Goal: Transaction & Acquisition: Obtain resource

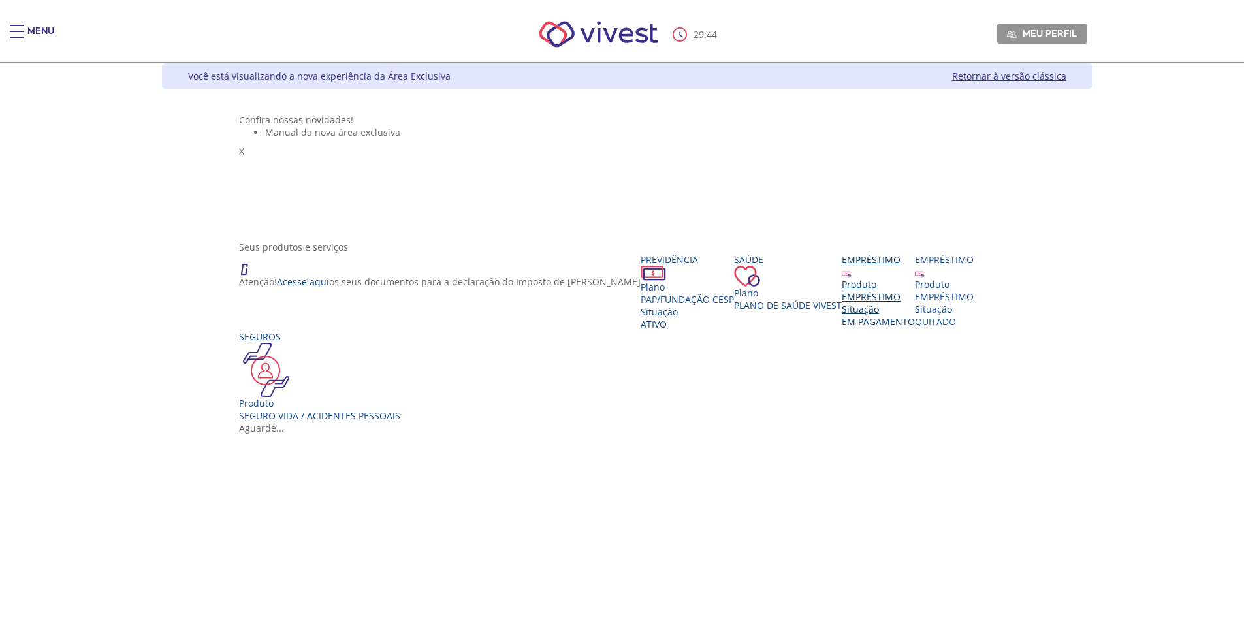
click at [842, 291] on div "Produto" at bounding box center [878, 284] width 73 height 12
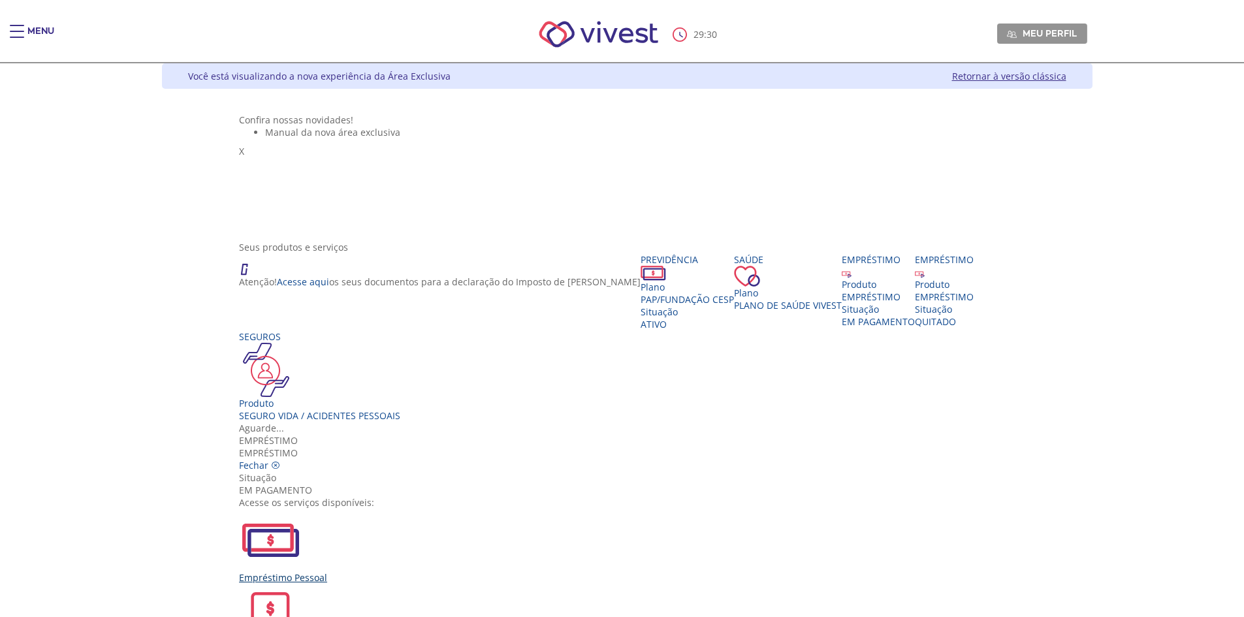
click at [302, 509] on img "Vivest" at bounding box center [270, 540] width 63 height 63
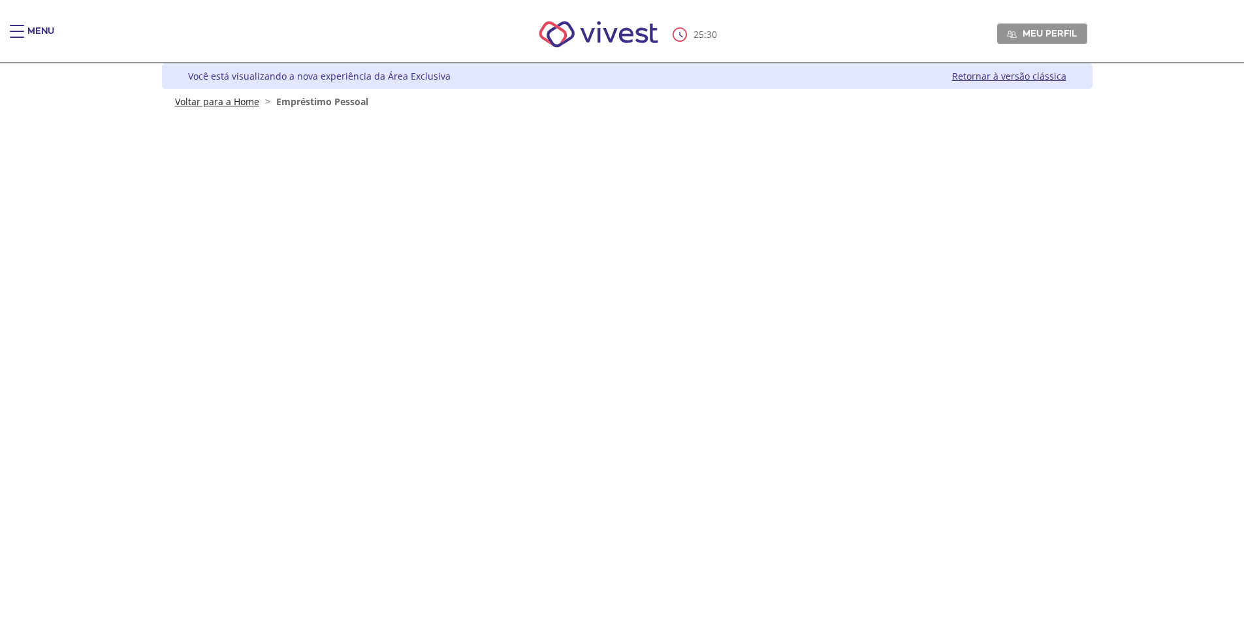
click at [226, 101] on link "Voltar para a Home" at bounding box center [217, 101] width 84 height 12
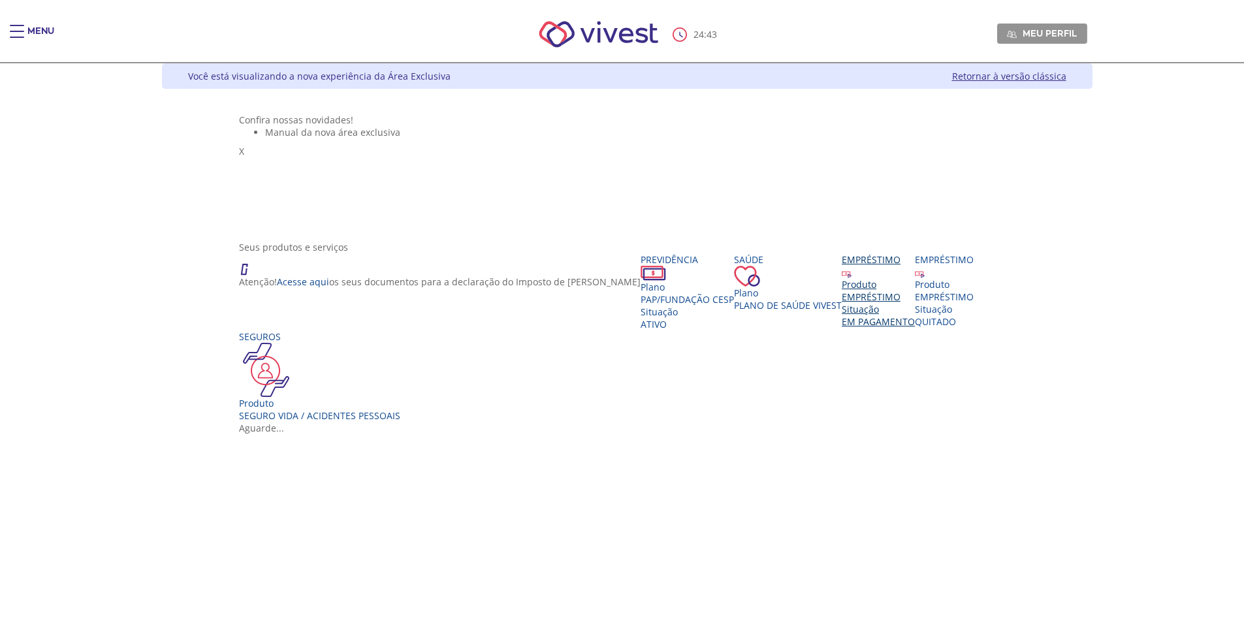
click at [842, 291] on div "Produto" at bounding box center [878, 284] width 73 height 12
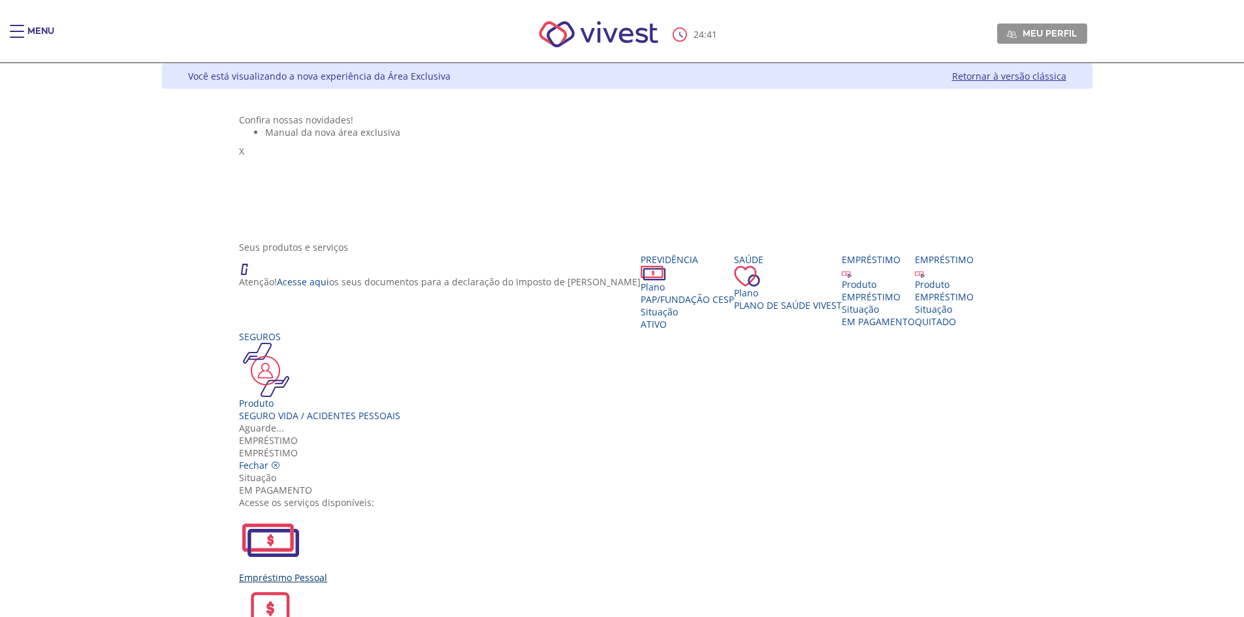
click at [440, 509] on div "Empréstimo Pessoal" at bounding box center [627, 546] width 776 height 75
